Goal: Task Accomplishment & Management: Manage account settings

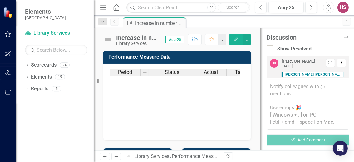
scroll to position [75, 0]
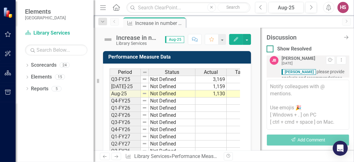
click at [267, 49] on input "Show Resolved" at bounding box center [268, 48] width 4 height 4
checkbox input "true"
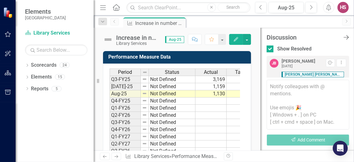
click at [346, 37] on icon at bounding box center [345, 37] width 5 height 4
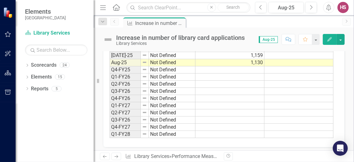
scroll to position [0, 0]
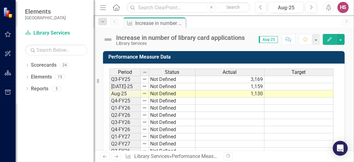
click at [166, 28] on div "Increase in number of library card applications Library Services Score: 0.00 Au…" at bounding box center [224, 37] width 260 height 19
click at [169, 25] on div "Increase in number of library card applications" at bounding box center [155, 23] width 41 height 8
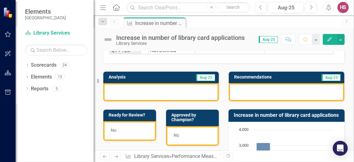
scroll to position [125, 0]
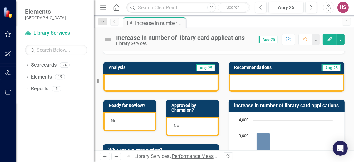
click at [187, 158] on link "Performance Measures" at bounding box center [196, 156] width 51 height 6
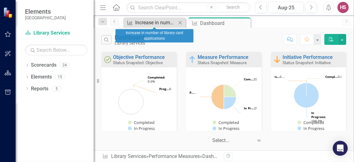
click at [166, 23] on div "Increase in number of library card applications" at bounding box center [155, 23] width 41 height 8
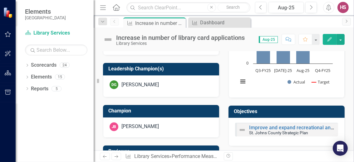
scroll to position [281, 0]
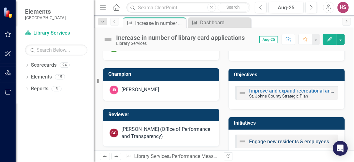
click at [253, 142] on link "Engage new residents & employees" at bounding box center [289, 142] width 80 height 6
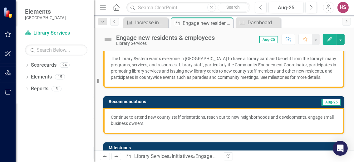
scroll to position [62, 0]
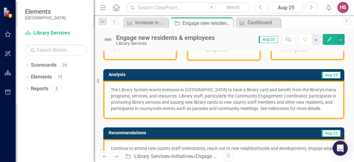
drag, startPoint x: 144, startPoint y: 114, endPoint x: 103, endPoint y: 96, distance: 45.4
click at [103, 96] on div "Analysis Aug-25 The Library System wants everyone in [GEOGRAPHIC_DATA] to have …" at bounding box center [223, 94] width 241 height 51
click at [181, 104] on p "The Library System wants everyone in [GEOGRAPHIC_DATA] to have a library card a…" at bounding box center [224, 99] width 226 height 25
drag, startPoint x: 132, startPoint y: 113, endPoint x: 113, endPoint y: 94, distance: 26.2
click at [113, 94] on p "The Library System wants everyone in [GEOGRAPHIC_DATA] to have a library card a…" at bounding box center [224, 99] width 226 height 25
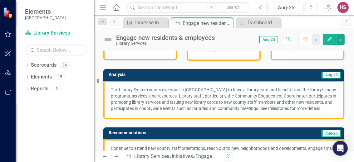
click at [108, 86] on div "The Library System wants everyone in [GEOGRAPHIC_DATA] to have a library card a…" at bounding box center [223, 100] width 241 height 38
click at [121, 87] on p "The Library System wants everyone in [GEOGRAPHIC_DATA] to have a library card a…" at bounding box center [224, 99] width 226 height 25
drag, startPoint x: 124, startPoint y: 89, endPoint x: 320, endPoint y: 99, distance: 196.6
click at [320, 99] on p "The Library System wants everyone in [GEOGRAPHIC_DATA] to have a library card a…" at bounding box center [224, 99] width 226 height 25
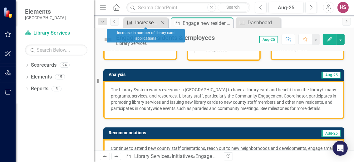
click at [157, 23] on div "Increase in number of library card applications" at bounding box center [147, 23] width 24 height 8
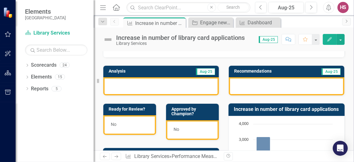
scroll to position [156, 0]
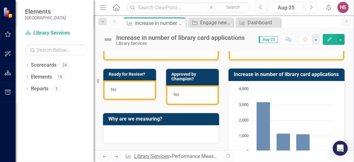
click at [159, 153] on link "Library Services" at bounding box center [151, 156] width 35 height 6
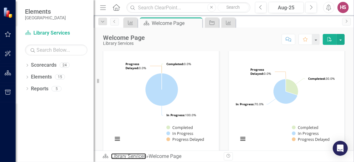
scroll to position [31, 0]
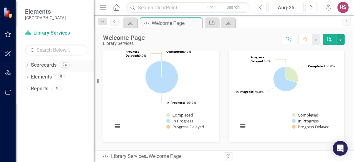
click at [36, 64] on link "Scorecards" at bounding box center [44, 65] width 26 height 7
click at [28, 66] on icon "Dropdown" at bounding box center [27, 65] width 4 height 3
click at [41, 75] on link "St. Johns County Strategic Plan" at bounding box center [63, 77] width 59 height 7
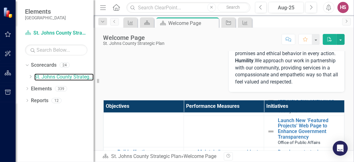
scroll to position [312, 0]
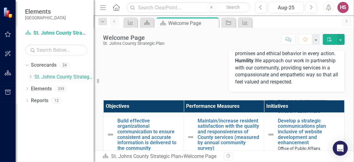
click at [70, 78] on link "St. Johns County Strategic Plan" at bounding box center [63, 77] width 59 height 7
click at [39, 90] on link "Elements" at bounding box center [41, 88] width 21 height 7
click at [28, 89] on icon "Dropdown" at bounding box center [27, 89] width 4 height 3
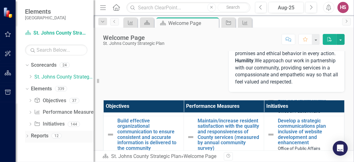
click at [27, 136] on icon "Dropdown" at bounding box center [27, 136] width 4 height 3
click at [26, 65] on icon "Dropdown" at bounding box center [26, 65] width 3 height 4
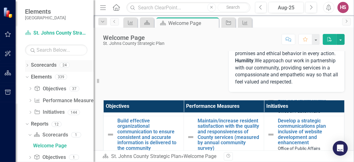
click at [26, 65] on icon "Dropdown" at bounding box center [27, 65] width 4 height 3
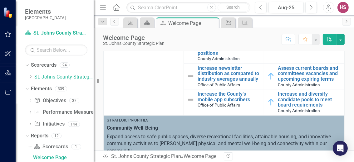
scroll to position [530, 0]
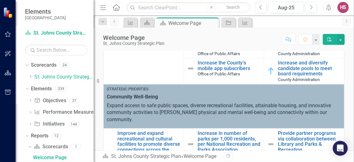
click at [106, 92] on td "Strategic Priorities Community Well-Being Expand access to safe public spaces, …" at bounding box center [224, 106] width 240 height 45
drag, startPoint x: 106, startPoint y: 93, endPoint x: 188, endPoint y: 108, distance: 83.0
click at [188, 108] on td "Strategic Priorities Community Well-Being Expand access to safe public spaces, …" at bounding box center [224, 106] width 240 height 45
click at [332, 39] on icon "PDF" at bounding box center [329, 39] width 6 height 4
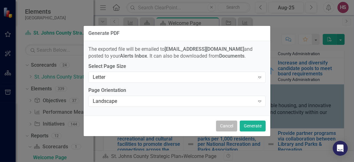
click at [227, 127] on button "Cancel" at bounding box center [226, 126] width 21 height 11
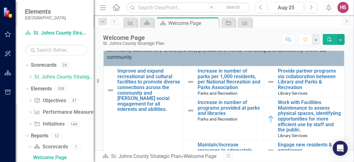
scroll to position [624, 0]
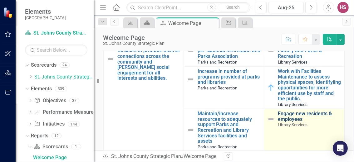
click at [289, 117] on link "Engage new residents & employees" at bounding box center [308, 116] width 63 height 11
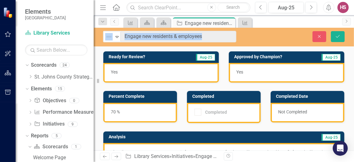
drag, startPoint x: 117, startPoint y: 36, endPoint x: 182, endPoint y: 43, distance: 65.2
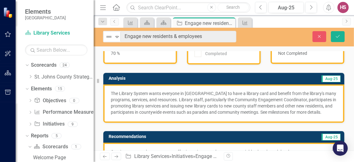
scroll to position [62, 0]
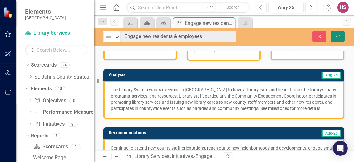
click at [334, 36] on button "Save" at bounding box center [337, 36] width 14 height 11
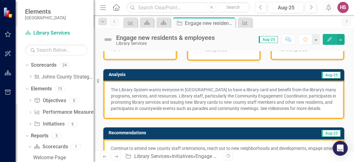
click at [332, 37] on icon "Edit" at bounding box center [329, 39] width 6 height 4
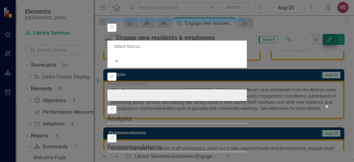
type input "70"
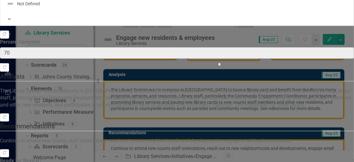
checkbox input "true"
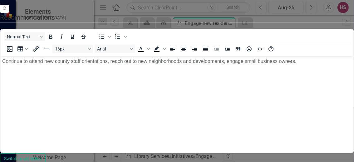
scroll to position [0, 0]
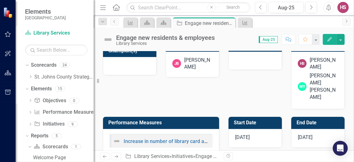
scroll to position [281, 0]
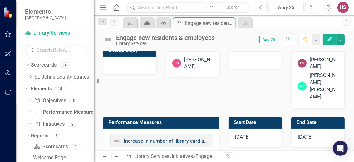
click at [145, 138] on link "Increase in number of library card applications" at bounding box center [175, 141] width 105 height 6
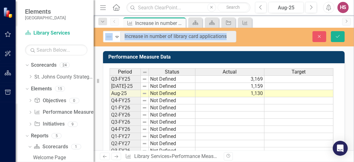
drag, startPoint x: 115, startPoint y: 36, endPoint x: 161, endPoint y: 48, distance: 46.9
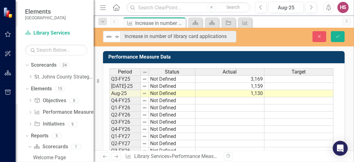
click at [247, 36] on div "Not Defined Expand Increase in number of library card applications Close Save" at bounding box center [224, 37] width 260 height 12
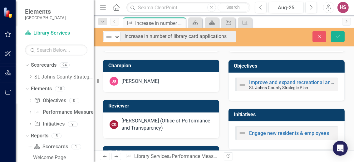
scroll to position [281, 0]
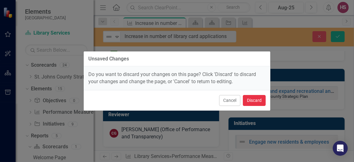
click at [255, 100] on button "Discard" at bounding box center [254, 100] width 23 height 11
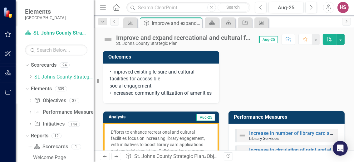
click at [138, 37] on div "Improve and expand recreational and cultural facilities to promote diverse conn…" at bounding box center [184, 37] width 136 height 7
click at [135, 41] on div "St. Johns County Strategic Plan" at bounding box center [184, 43] width 136 height 5
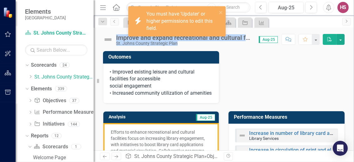
drag, startPoint x: 115, startPoint y: 37, endPoint x: 188, endPoint y: 44, distance: 72.7
click at [188, 44] on div "Improve and expand recreational and cultural facilities to promote diverse conn…" at bounding box center [179, 40] width 152 height 12
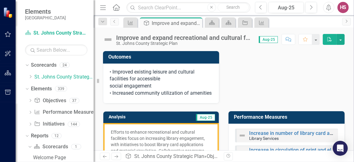
drag, startPoint x: 188, startPoint y: 44, endPoint x: 239, endPoint y: 81, distance: 63.4
click at [239, 81] on div "Outcomes • Improved existing leisure and cultural facilities for accessible soc…" at bounding box center [223, 73] width 251 height 60
click at [189, 38] on div "Improve and expand recreational and cultural facilities to promote diverse conn…" at bounding box center [184, 37] width 136 height 7
click at [279, 136] on link "Increase in number of library card applications" at bounding box center [301, 133] width 105 height 6
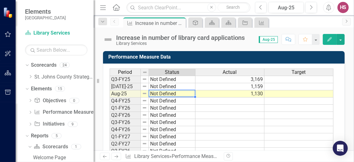
click at [180, 92] on td "Not Defined" at bounding box center [172, 93] width 46 height 7
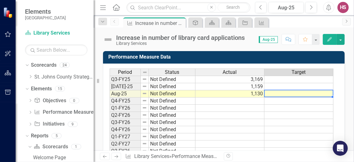
click at [291, 92] on td at bounding box center [298, 93] width 69 height 7
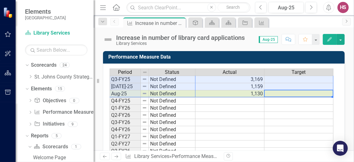
drag, startPoint x: 325, startPoint y: 93, endPoint x: 122, endPoint y: 79, distance: 203.4
click at [122, 79] on div "Period Status Actual Target Q3-FY25 Not Defined 3,169 [DATE]-25 Not Defined 1,1…" at bounding box center [221, 119] width 224 height 101
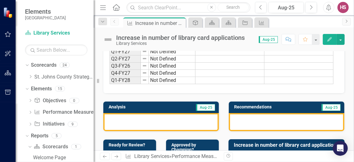
scroll to position [94, 0]
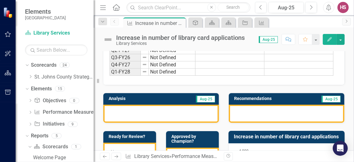
click at [161, 113] on div at bounding box center [160, 114] width 115 height 18
click at [332, 40] on icon "Edit" at bounding box center [329, 39] width 6 height 4
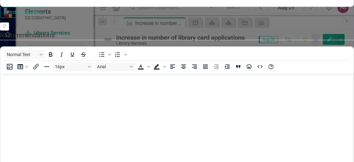
scroll to position [0, 0]
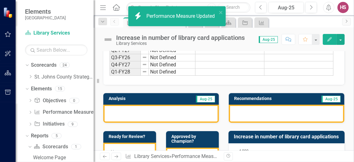
click at [182, 106] on div at bounding box center [160, 114] width 115 height 18
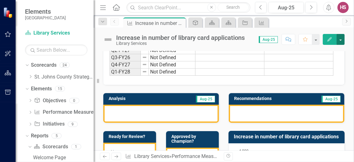
click at [340, 37] on button "button" at bounding box center [340, 39] width 8 height 11
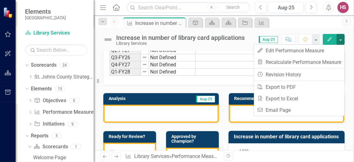
click at [175, 112] on div at bounding box center [160, 114] width 115 height 18
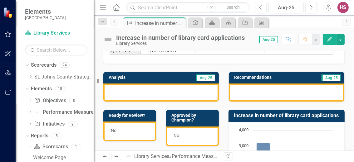
scroll to position [94, 0]
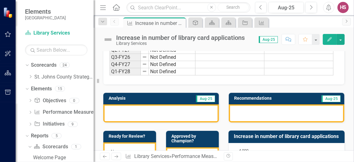
click at [171, 108] on div at bounding box center [160, 113] width 115 height 18
click at [199, 98] on span "Aug-25" at bounding box center [205, 98] width 19 height 7
click at [341, 108] on div "Recommendations Aug-25" at bounding box center [286, 104] width 125 height 38
click at [277, 112] on div at bounding box center [286, 113] width 115 height 18
click at [341, 37] on button "button" at bounding box center [340, 39] width 8 height 11
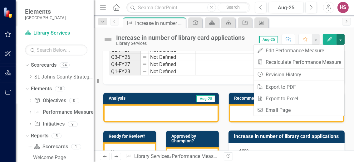
click at [328, 40] on icon "button" at bounding box center [329, 39] width 4 height 4
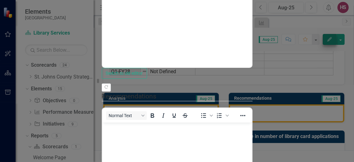
scroll to position [0, 0]
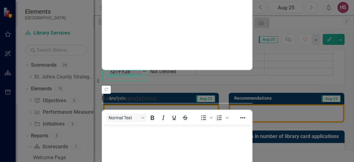
click at [160, 4] on body "Rich Text Area. Press ALT-0 for help." at bounding box center [176, 8] width 149 height 94
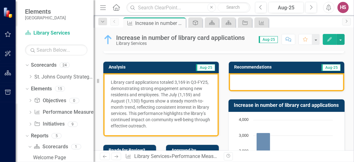
scroll to position [94, 0]
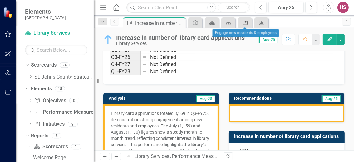
click at [246, 22] on icon "Initiative" at bounding box center [245, 22] width 6 height 5
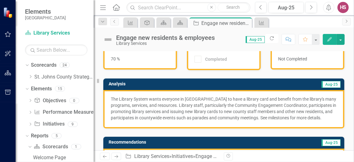
scroll to position [62, 0]
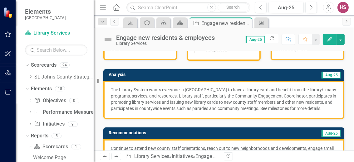
click at [113, 88] on p "The Library System wants everyone in [GEOGRAPHIC_DATA] to have a library card a…" at bounding box center [224, 99] width 226 height 25
drag, startPoint x: 111, startPoint y: 88, endPoint x: 129, endPoint y: 104, distance: 23.8
click at [129, 104] on p "The Library System wants everyone in [GEOGRAPHIC_DATA] to have a library card a…" at bounding box center [224, 99] width 226 height 25
drag, startPoint x: 247, startPoint y: 114, endPoint x: 121, endPoint y: 84, distance: 129.5
click at [121, 84] on div "The Library System wants everyone in [GEOGRAPHIC_DATA] to have a library card a…" at bounding box center [223, 100] width 241 height 38
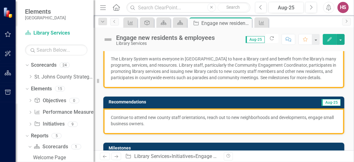
scroll to position [94, 0]
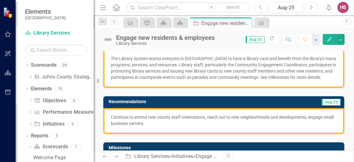
click at [330, 40] on icon "Edit" at bounding box center [329, 39] width 6 height 4
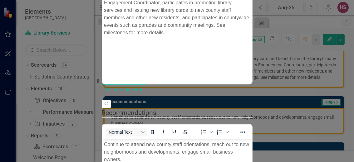
scroll to position [31, 0]
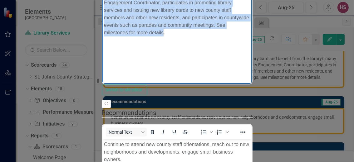
drag, startPoint x: 299, startPoint y: 11, endPoint x: 223, endPoint y: 65, distance: 93.2
click at [102, 0] on html "The Library System wants everyone in [GEOGRAPHIC_DATA] to have a library card a…" at bounding box center [176, 22] width 149 height 94
copy p "The Library System wants everyone in [GEOGRAPHIC_DATA] to have a library card a…"
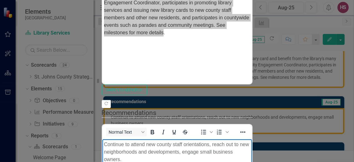
drag, startPoint x: 220, startPoint y: 155, endPoint x: 104, endPoint y: 144, distance: 117.1
click at [104, 144] on p "Continue to attend new county staff orientations, reach out to new neighborhood…" at bounding box center [177, 152] width 146 height 22
copy p "Continue to attend new county staff orientations, reach out to new neighborhood…"
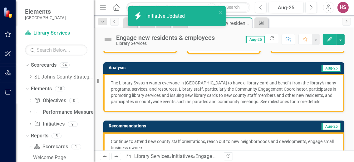
scroll to position [31, 0]
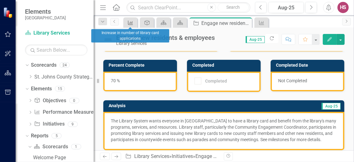
click at [133, 23] on icon "Performance Measure" at bounding box center [130, 22] width 6 height 5
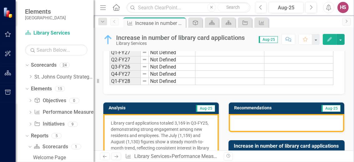
scroll to position [94, 0]
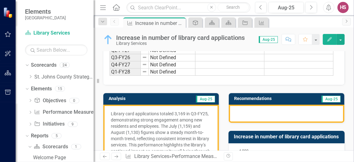
click at [300, 113] on div at bounding box center [286, 114] width 115 height 18
click at [330, 35] on button "Edit" at bounding box center [329, 39] width 14 height 11
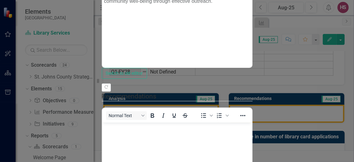
scroll to position [125, 0]
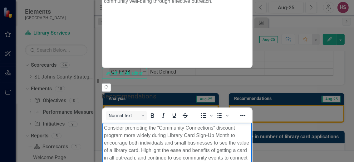
scroll to position [187, 0]
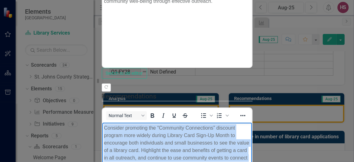
drag, startPoint x: 228, startPoint y: 161, endPoint x: 99, endPoint y: 127, distance: 132.5
paste body "Rich Text Area. Press ALT-0 for help."
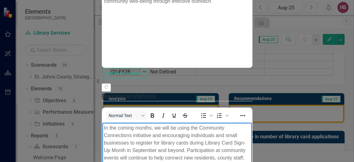
click at [250, 156] on p "In the coming months, we will be using the Community Connections initiative and…" at bounding box center [177, 146] width 146 height 45
drag, startPoint x: 273, startPoint y: 127, endPoint x: 282, endPoint y: 129, distance: 8.6
click at [250, 129] on p "In the coming months, we will be using the Community Connections initiative and…" at bounding box center [177, 146] width 146 height 45
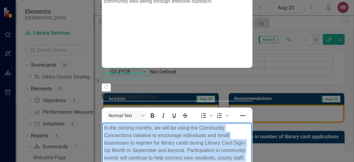
drag, startPoint x: 151, startPoint y: 158, endPoint x: 100, endPoint y: 125, distance: 60.4
copy p "In the coming months, we will be using the Community Connections initiative to …"
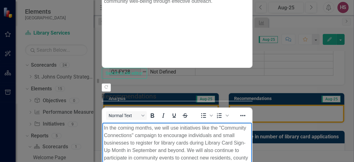
click at [170, 128] on p "In the coming months, we will use initiatives like the "Community Connections" …" at bounding box center [177, 150] width 146 height 52
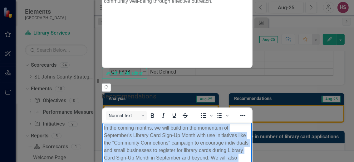
drag, startPoint x: 155, startPoint y: 170, endPoint x: 99, endPoint y: 123, distance: 73.2
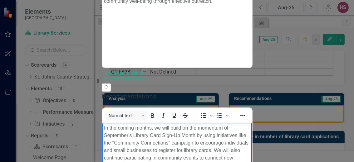
click at [161, 128] on p "In the coming months, we will build on the momentum of September's Library Card…" at bounding box center [177, 150] width 146 height 52
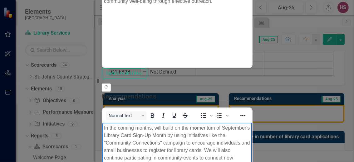
click at [162, 128] on p "In the coming months, will build on the momentum of September's Library Card Si…" at bounding box center [177, 150] width 146 height 52
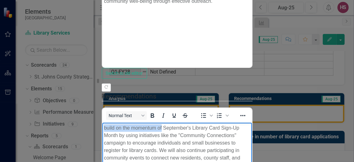
click at [162, 128] on p "build on the momentum of September's Library Card Sign-Up Month by using initia…" at bounding box center [177, 146] width 146 height 45
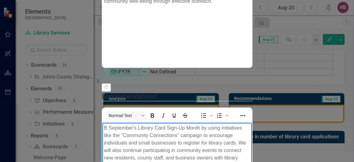
click at [162, 128] on p "B September's Library Card Sign-Up Month by using initiatives like the "Communi…" at bounding box center [177, 146] width 146 height 45
click at [105, 128] on p "B September's Library Card Sign-Up Month by using initiatives like the "Communi…" at bounding box center [177, 146] width 146 height 45
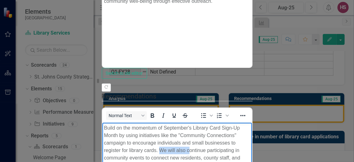
drag, startPoint x: 159, startPoint y: 142, endPoint x: 188, endPoint y: 143, distance: 28.7
click at [188, 143] on p "Build on the momentum of September's Library Card Sign-Up Month by using initia…" at bounding box center [177, 146] width 146 height 45
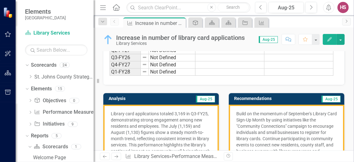
scroll to position [125, 0]
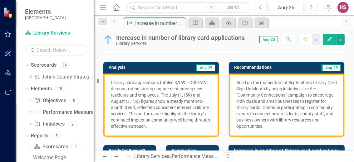
click at [288, 38] on icon "Comment" at bounding box center [288, 39] width 6 height 4
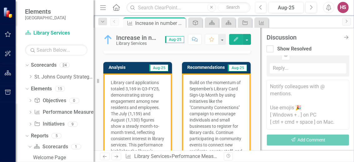
click at [306, 68] on div "Reply..." at bounding box center [307, 68] width 76 height 10
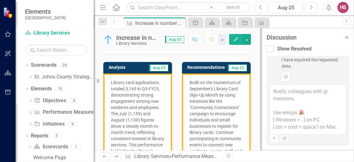
click at [309, 100] on textarea at bounding box center [307, 110] width 76 height 50
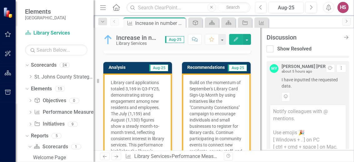
scroll to position [257, 0]
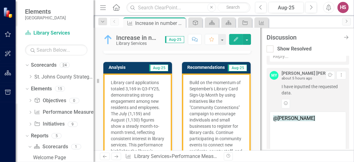
type textarea "@[PERSON_NAME]"
click at [288, 126] on textarea "@[PERSON_NAME]" at bounding box center [307, 137] width 76 height 50
type textarea "U"
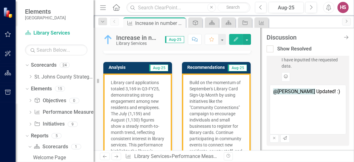
click at [285, 75] on icon "Add Reaction" at bounding box center [285, 77] width 5 height 4
click at [326, 88] on textarea "@[PERSON_NAME] Updated! :)" at bounding box center [307, 110] width 76 height 50
drag, startPoint x: 326, startPoint y: 88, endPoint x: 319, endPoint y: 87, distance: 6.6
click at [319, 87] on textarea "@[PERSON_NAME] Updated! :)" at bounding box center [307, 110] width 76 height 50
type textarea "@[PERSON_NAME] Updated!"
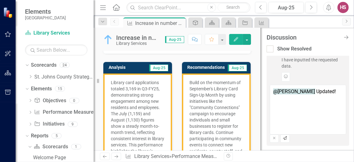
click at [287, 136] on icon "button" at bounding box center [285, 138] width 4 height 4
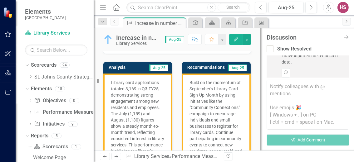
scroll to position [345, 0]
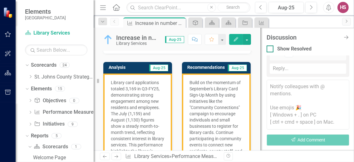
click at [271, 49] on div at bounding box center [269, 49] width 7 height 7
click at [270, 49] on input "Show Resolved" at bounding box center [268, 48] width 4 height 4
checkbox input "true"
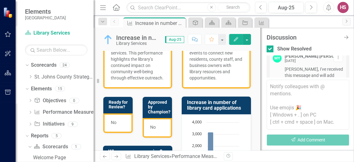
scroll to position [249, 0]
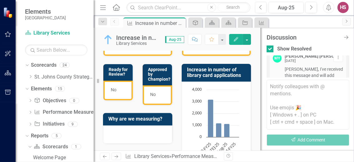
click at [115, 92] on span "No" at bounding box center [114, 89] width 6 height 5
click at [238, 38] on icon "button" at bounding box center [236, 39] width 4 height 4
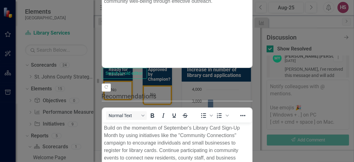
scroll to position [257, 0]
checkbox input "true"
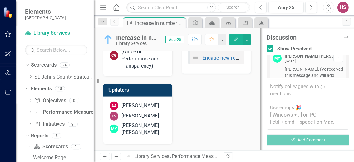
scroll to position [474, 0]
